Goal: Information Seeking & Learning: Learn about a topic

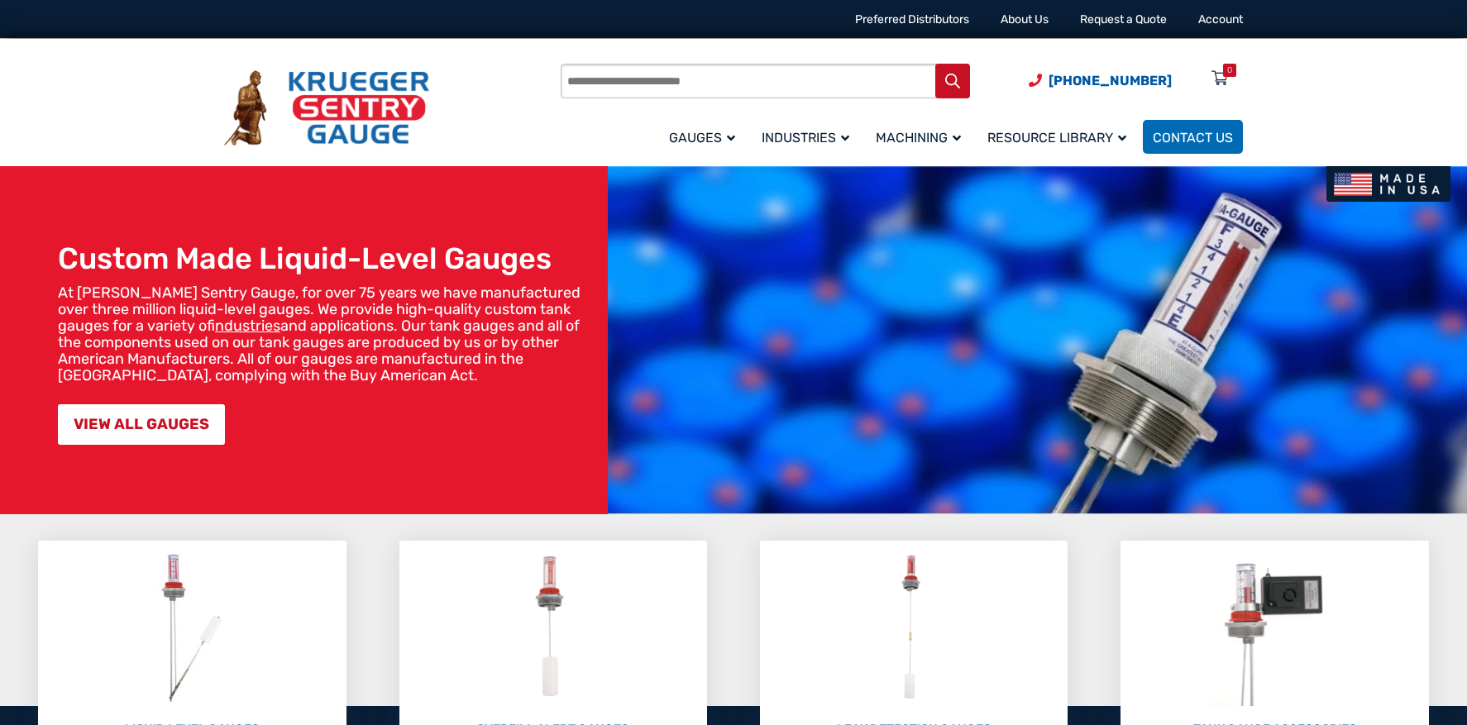
click at [633, 83] on input "Products search" at bounding box center [765, 81] width 409 height 35
type input "******"
click at [935, 64] on button "Search" at bounding box center [952, 81] width 35 height 35
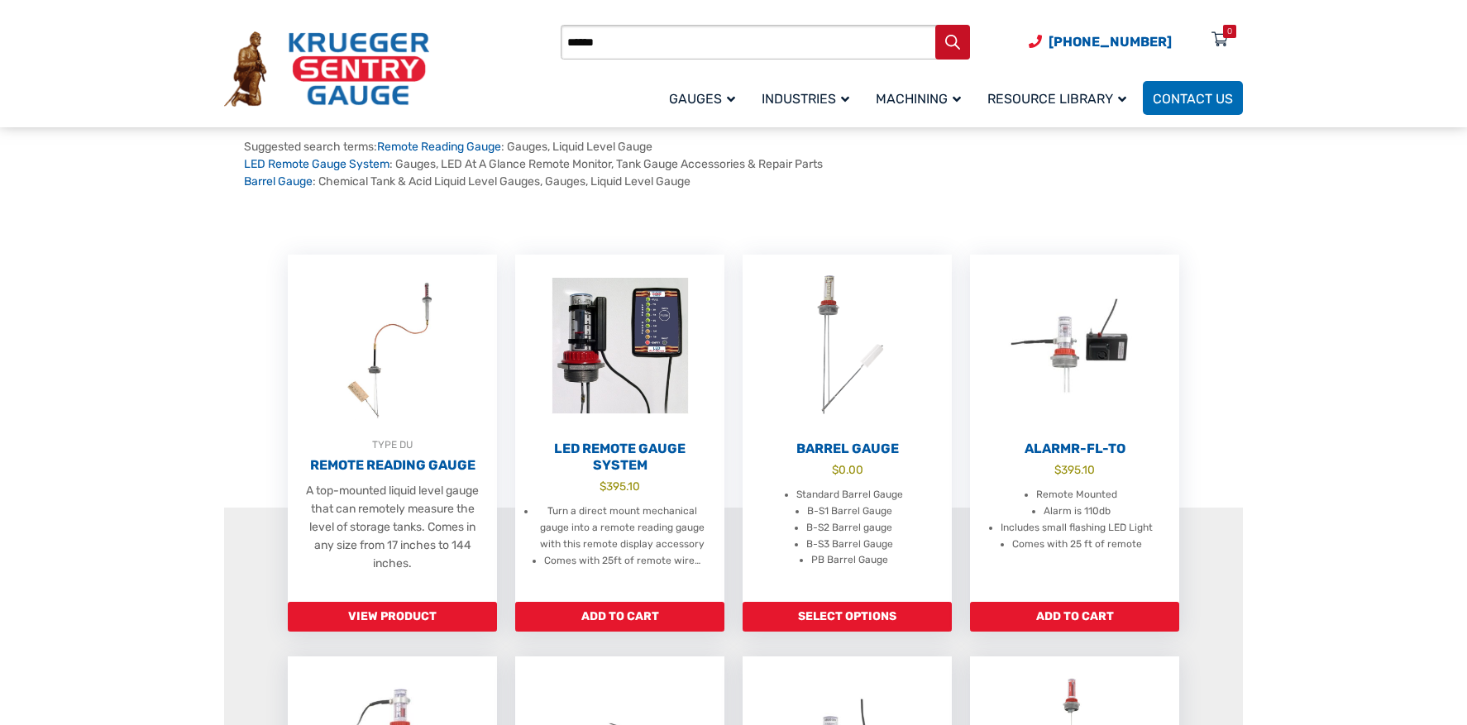
scroll to position [232, 0]
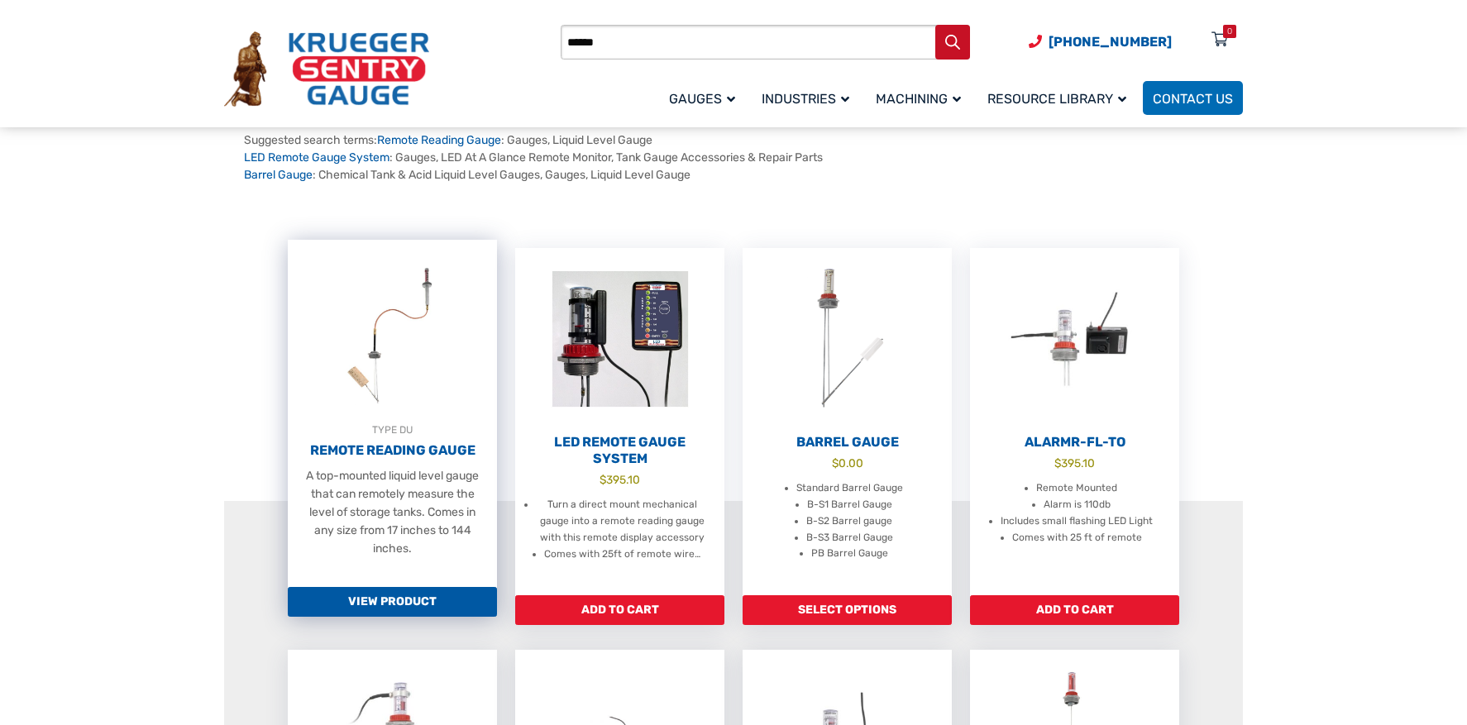
click at [437, 447] on h2 "Remote Reading Gauge" at bounding box center [392, 450] width 209 height 17
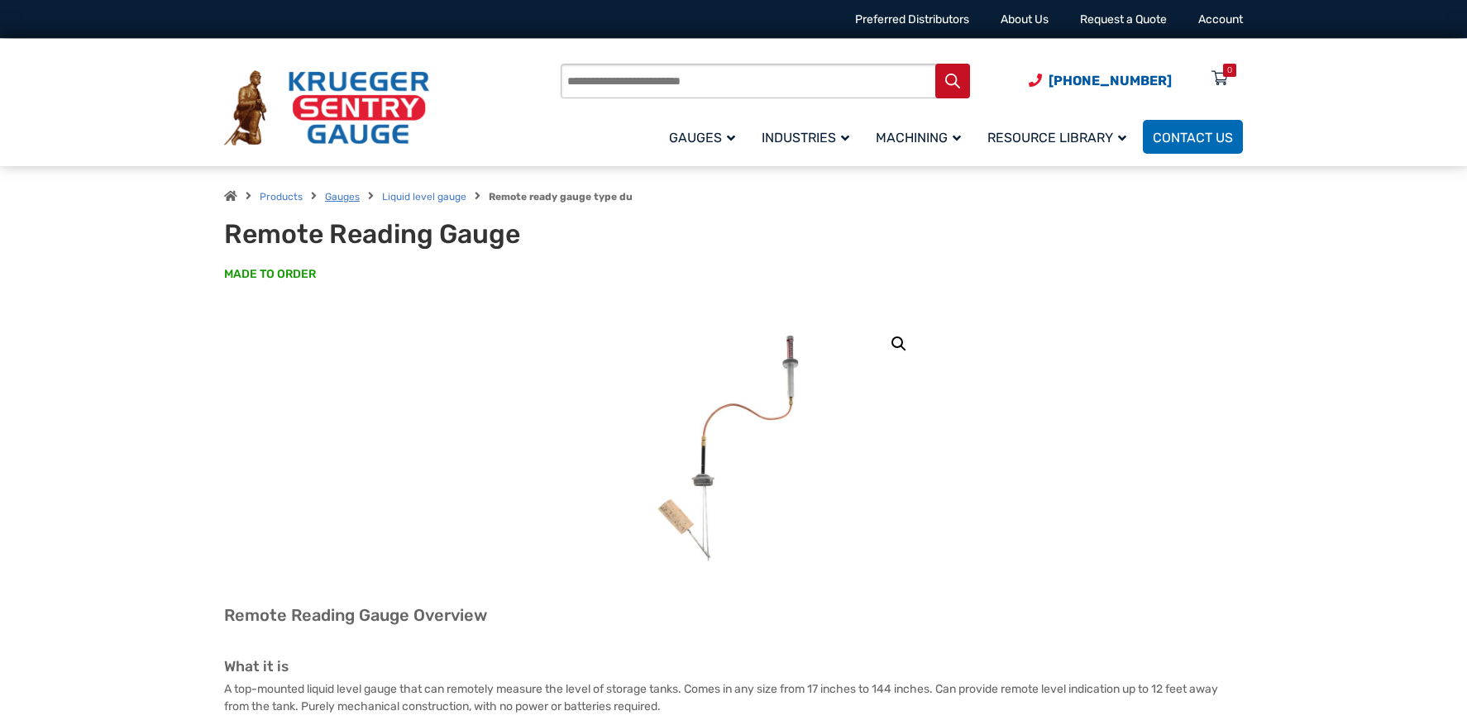
click at [335, 203] on link "Gauges" at bounding box center [342, 197] width 35 height 12
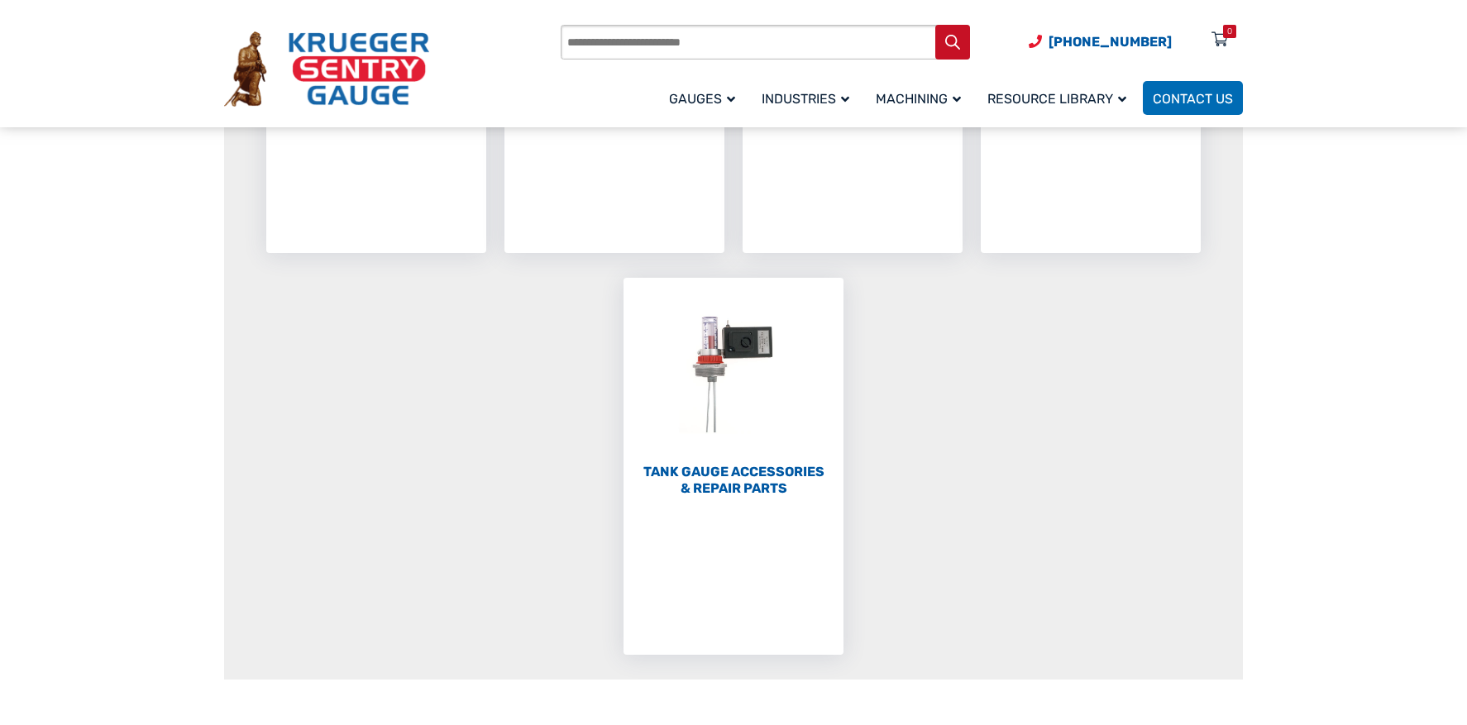
scroll to position [447, 0]
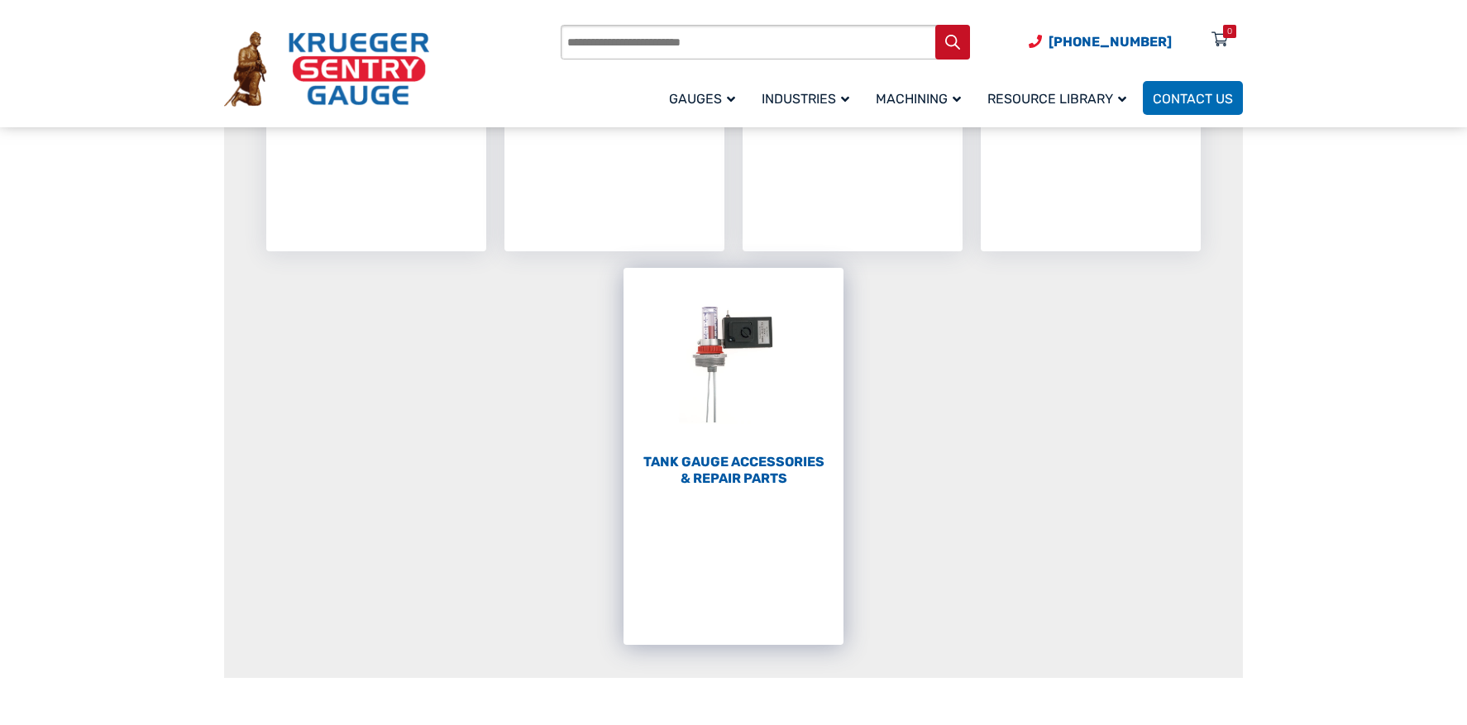
click at [775, 463] on h2 "Tank Gauge Accessories & Repair Parts (58)" at bounding box center [733, 470] width 220 height 33
